Goal: Task Accomplishment & Management: Complete application form

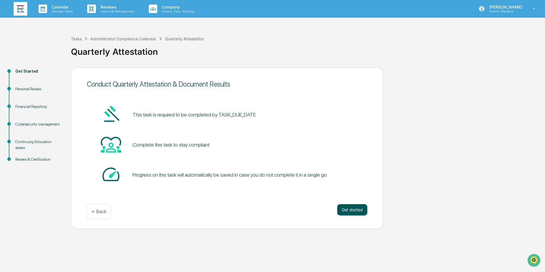
click at [355, 212] on button "Get started" at bounding box center [352, 209] width 30 height 11
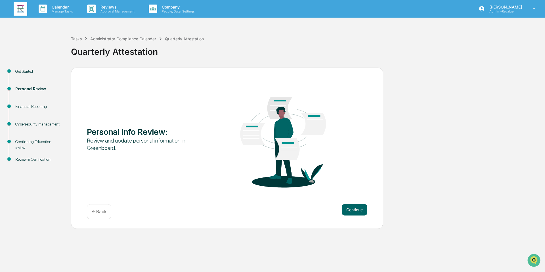
click at [355, 212] on button "Continue" at bounding box center [355, 209] width 26 height 11
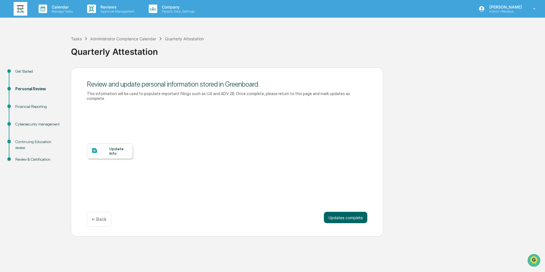
click at [112, 152] on div "Update Info" at bounding box center [118, 151] width 19 height 9
click at [104, 149] on div at bounding box center [100, 150] width 18 height 7
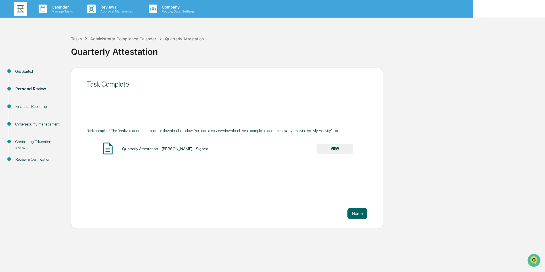
click at [502, 5] on p "[PERSON_NAME]" at bounding box center [505, 7] width 40 height 5
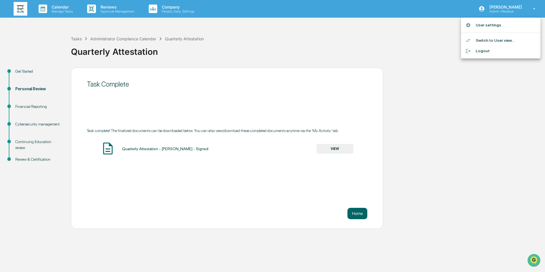
click at [498, 40] on li "Switch to User view..." at bounding box center [501, 40] width 80 height 11
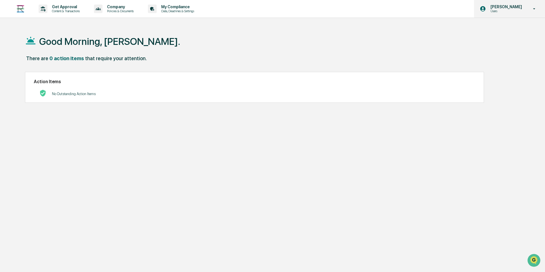
click at [510, 8] on p "[PERSON_NAME]" at bounding box center [505, 7] width 39 height 5
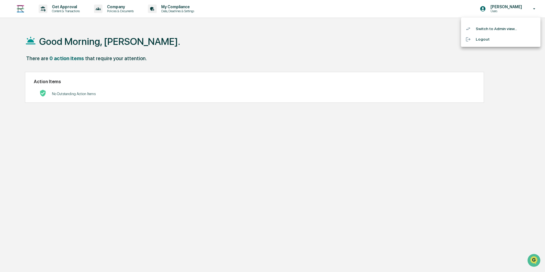
click at [510, 31] on li "Switch to Admin view..." at bounding box center [501, 29] width 80 height 11
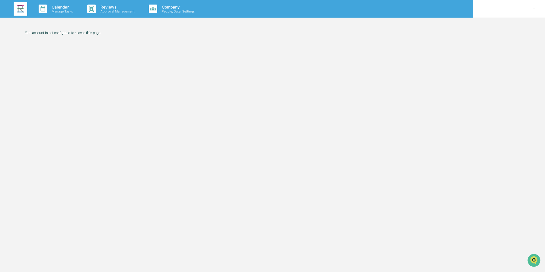
click at [502, 7] on p "[PERSON_NAME]" at bounding box center [505, 7] width 40 height 5
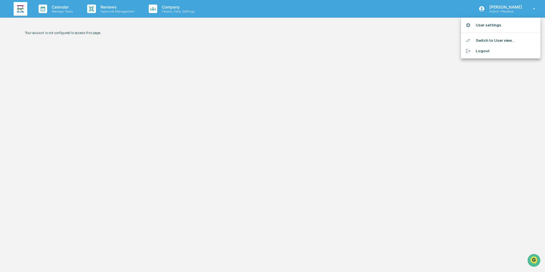
click at [496, 41] on li "Switch to User view..." at bounding box center [501, 40] width 80 height 11
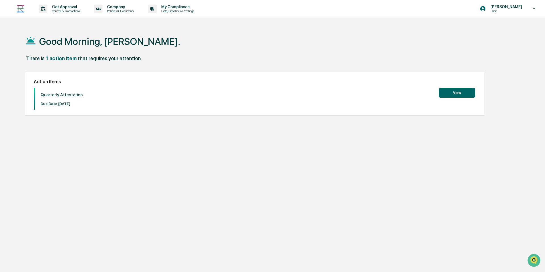
click at [446, 95] on button "View" at bounding box center [457, 93] width 36 height 10
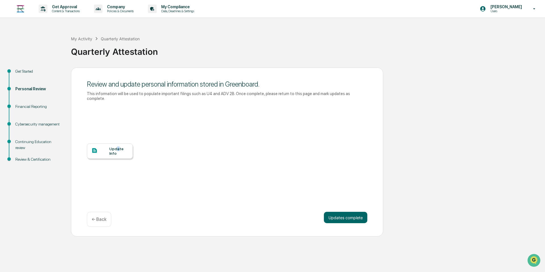
click at [118, 149] on div "Update Info" at bounding box center [118, 151] width 19 height 9
click at [331, 215] on button "Updates complete" at bounding box center [345, 217] width 43 height 11
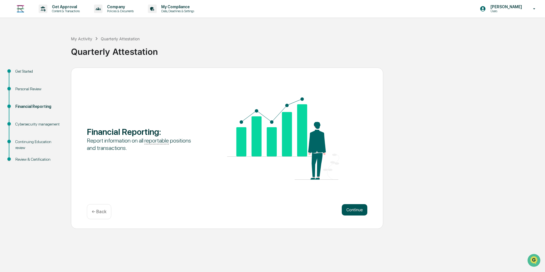
click at [351, 207] on button "Continue" at bounding box center [355, 209] width 26 height 11
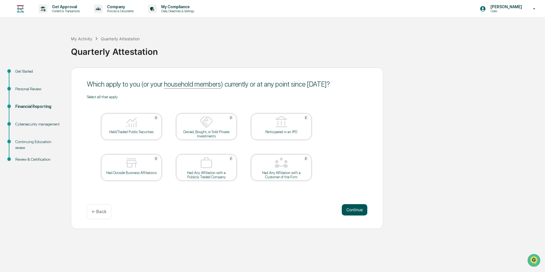
click at [359, 210] on button "Continue" at bounding box center [355, 209] width 26 height 11
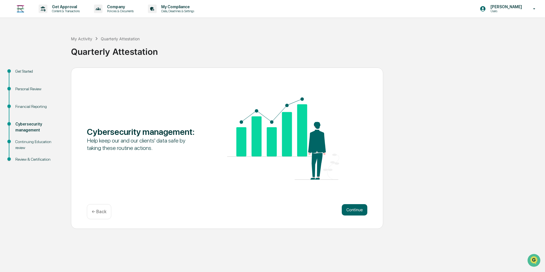
click at [359, 210] on button "Continue" at bounding box center [355, 209] width 26 height 11
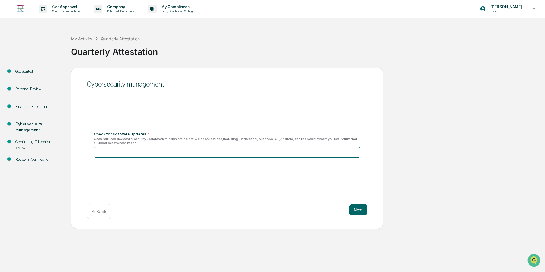
click at [339, 152] on input at bounding box center [227, 152] width 267 height 11
click at [359, 211] on button "Next" at bounding box center [358, 209] width 18 height 11
click at [213, 151] on input at bounding box center [227, 150] width 267 height 11
type input "********"
click at [368, 211] on div "Cybersecurity management Check for software updates * Check all used devices fo…" at bounding box center [227, 148] width 312 height 161
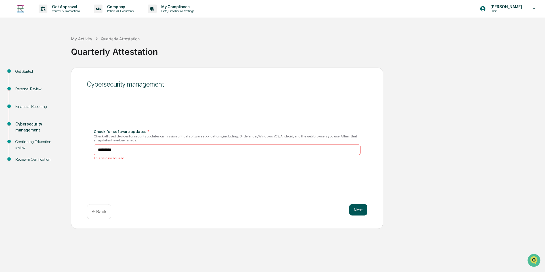
click at [360, 210] on button "Next" at bounding box center [358, 209] width 18 height 11
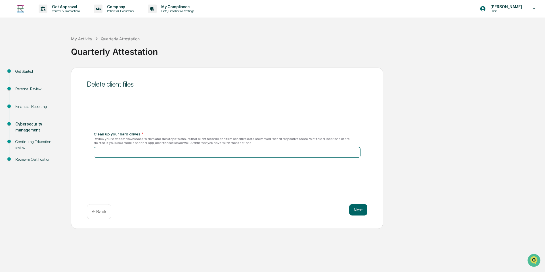
click at [322, 155] on input at bounding box center [227, 152] width 267 height 11
type input "********"
click at [358, 214] on button "Next" at bounding box center [358, 209] width 18 height 11
click at [238, 153] on input at bounding box center [227, 150] width 267 height 11
type input "********"
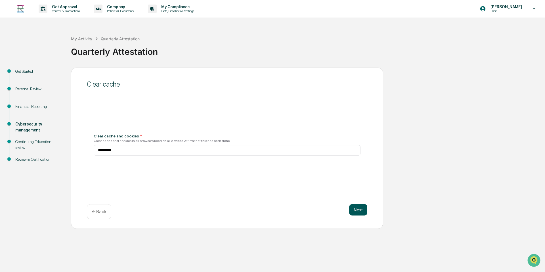
click at [362, 209] on button "Next" at bounding box center [358, 209] width 18 height 11
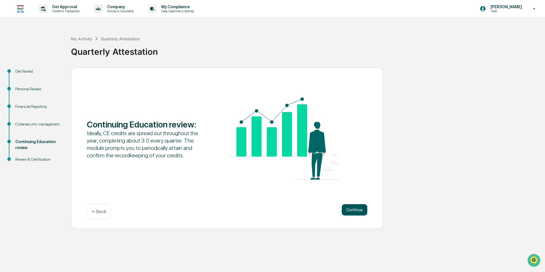
click at [360, 208] on button "Continue" at bounding box center [355, 209] width 26 height 11
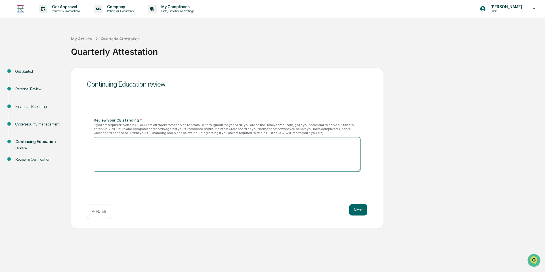
click at [313, 162] on textarea at bounding box center [227, 154] width 267 height 35
type textarea "**"
click at [359, 209] on button "Next" at bounding box center [358, 209] width 18 height 11
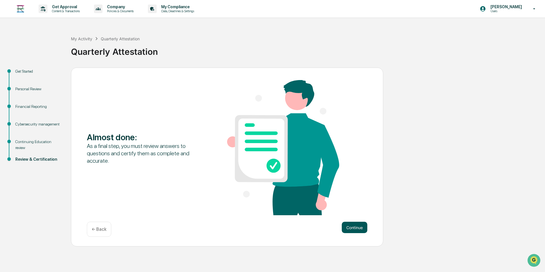
click at [360, 229] on button "Continue" at bounding box center [355, 227] width 26 height 11
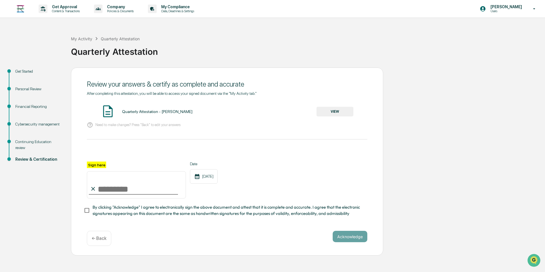
click at [339, 110] on button "VIEW" at bounding box center [335, 112] width 37 height 10
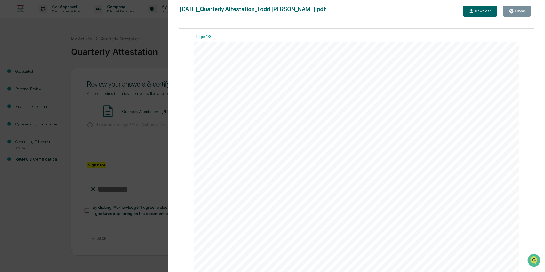
click at [522, 10] on div "Close" at bounding box center [519, 11] width 11 height 4
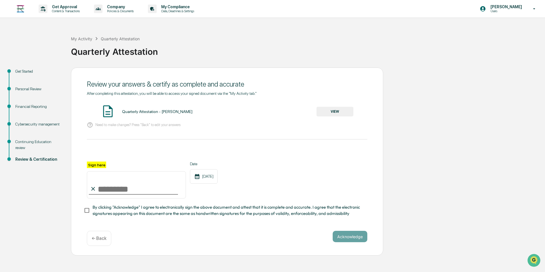
click at [107, 190] on input "Sign here" at bounding box center [136, 184] width 99 height 27
type input "**********"
click at [184, 231] on div "Acknowledge ← Back" at bounding box center [227, 238] width 281 height 15
click at [352, 233] on button "Acknowledge" at bounding box center [350, 236] width 35 height 11
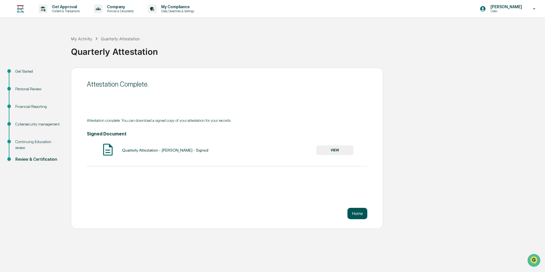
click at [359, 215] on button "Home" at bounding box center [358, 213] width 20 height 11
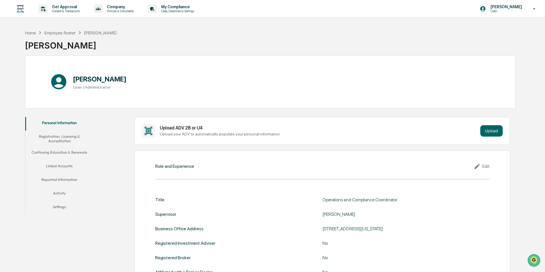
click at [63, 139] on button "Registration, Licensing & Accreditation" at bounding box center [59, 139] width 68 height 16
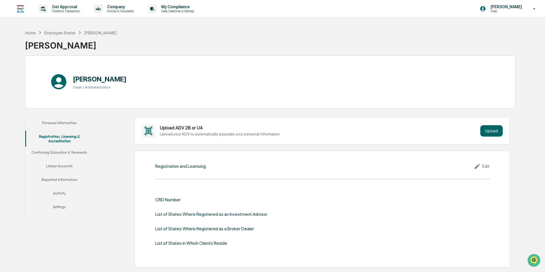
click at [60, 153] on button "Continuing Education & Renewals" at bounding box center [59, 154] width 68 height 14
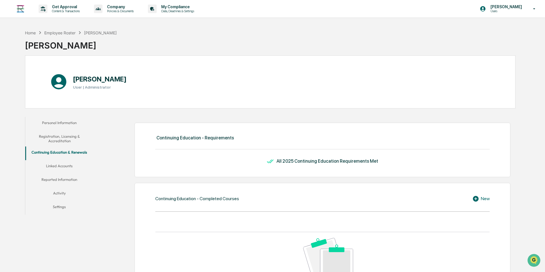
click at [59, 167] on button "Linked Accounts" at bounding box center [59, 167] width 68 height 14
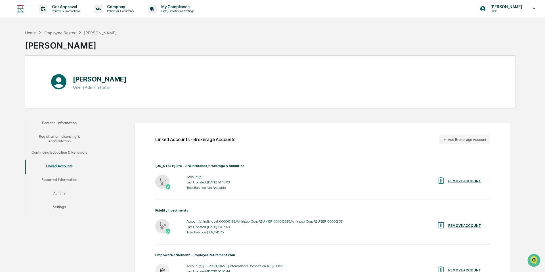
click at [66, 178] on button "Reported Information" at bounding box center [59, 181] width 68 height 14
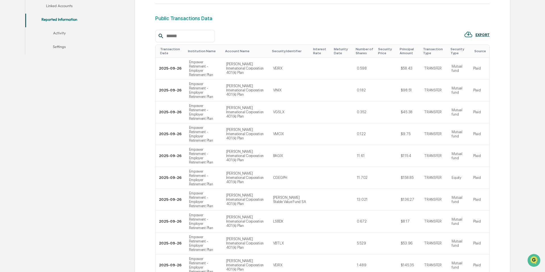
scroll to position [163, 0]
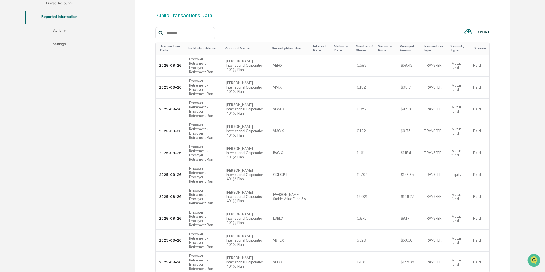
click at [62, 31] on button "Activity" at bounding box center [59, 31] width 68 height 14
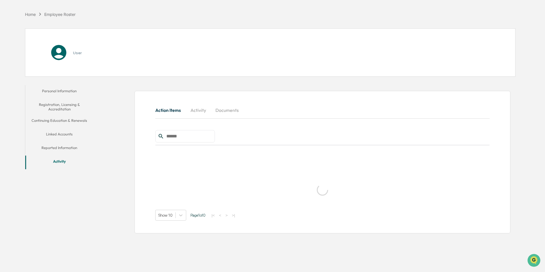
scroll to position [27, 0]
